Goal: Information Seeking & Learning: Learn about a topic

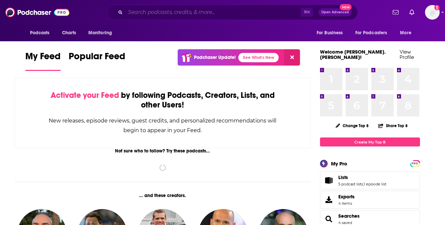
click at [214, 14] on input "Search podcasts, credits, & more..." at bounding box center [212, 12] width 175 height 11
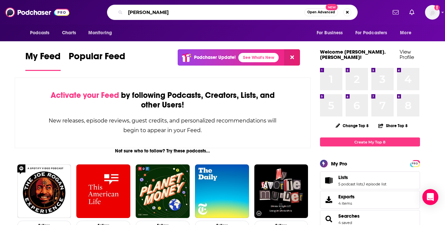
type input "[PERSON_NAME]"
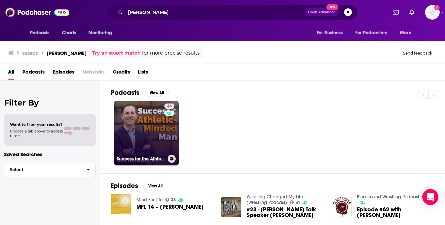
click at [148, 137] on link "44 Success for the Athletic-Minded Man" at bounding box center [146, 133] width 65 height 65
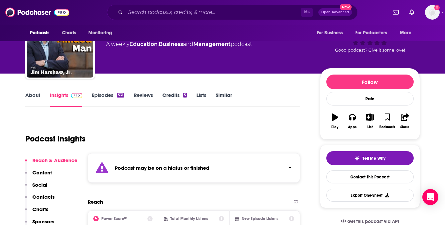
scroll to position [81, 0]
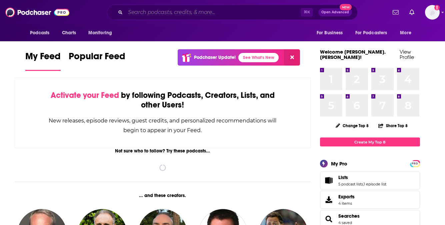
click at [213, 11] on input "Search podcasts, credits, & more..." at bounding box center [212, 12] width 175 height 11
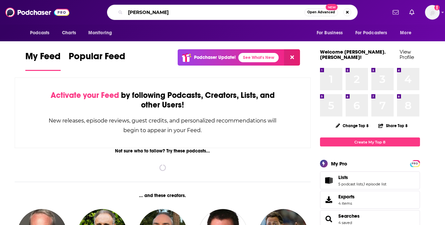
paste input "Vennare"
type input "[PERSON_NAME]"
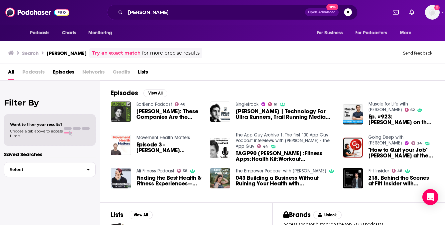
scroll to position [56, 0]
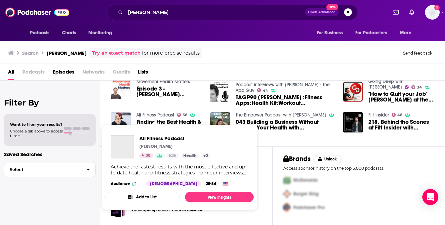
click at [157, 113] on link "Ali Fitness Podcast" at bounding box center [155, 115] width 38 height 6
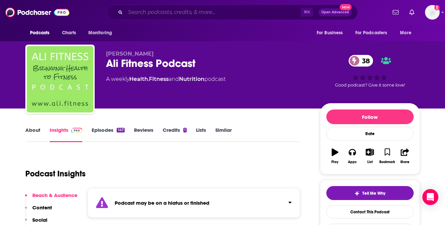
click at [181, 9] on input "Search podcasts, credits, & more..." at bounding box center [212, 12] width 175 height 11
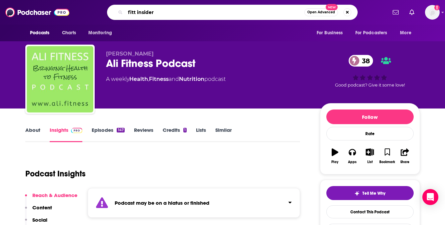
type input "fitt insiderf"
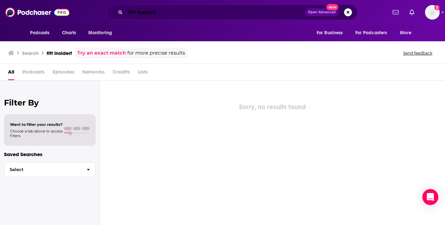
click at [161, 10] on input "fitt insiderf" at bounding box center [215, 12] width 180 height 11
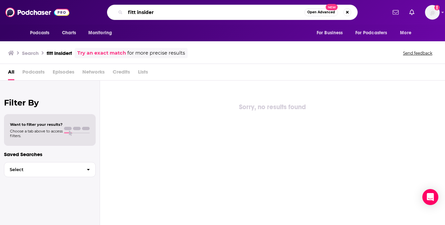
type input "fitt insider"
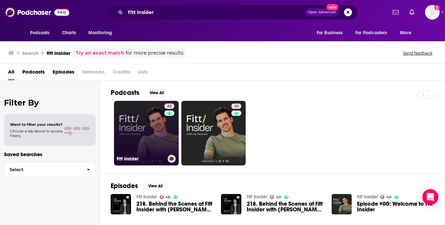
click at [136, 122] on link "48 Fitt Insider" at bounding box center [146, 133] width 65 height 65
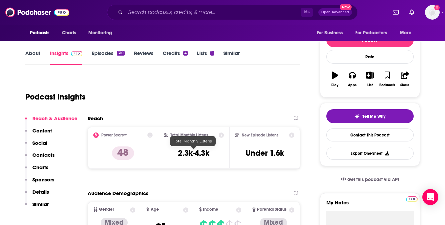
scroll to position [81, 0]
